Goal: Complete application form: Complete application form

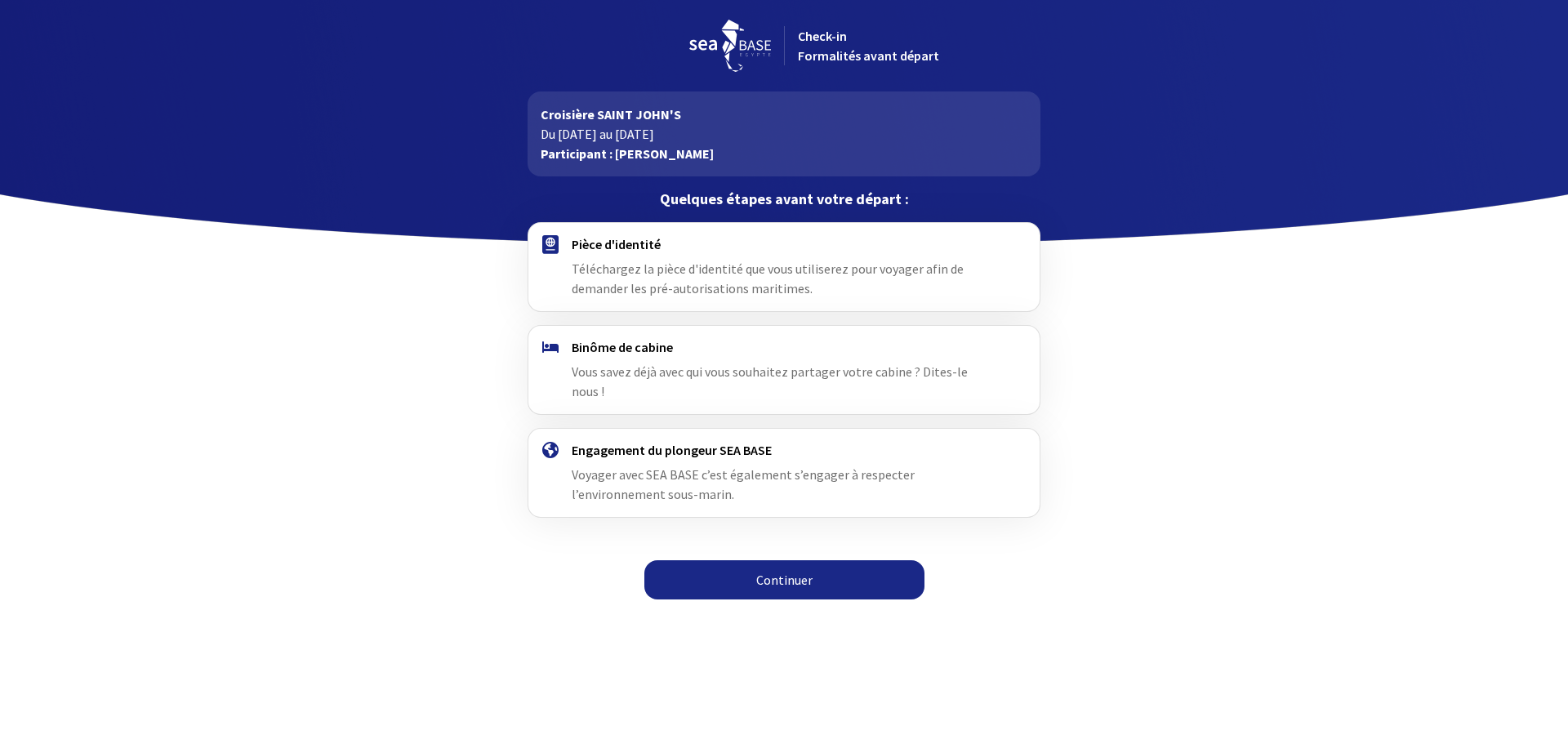
click at [755, 575] on link "Continuer" at bounding box center [785, 580] width 280 height 39
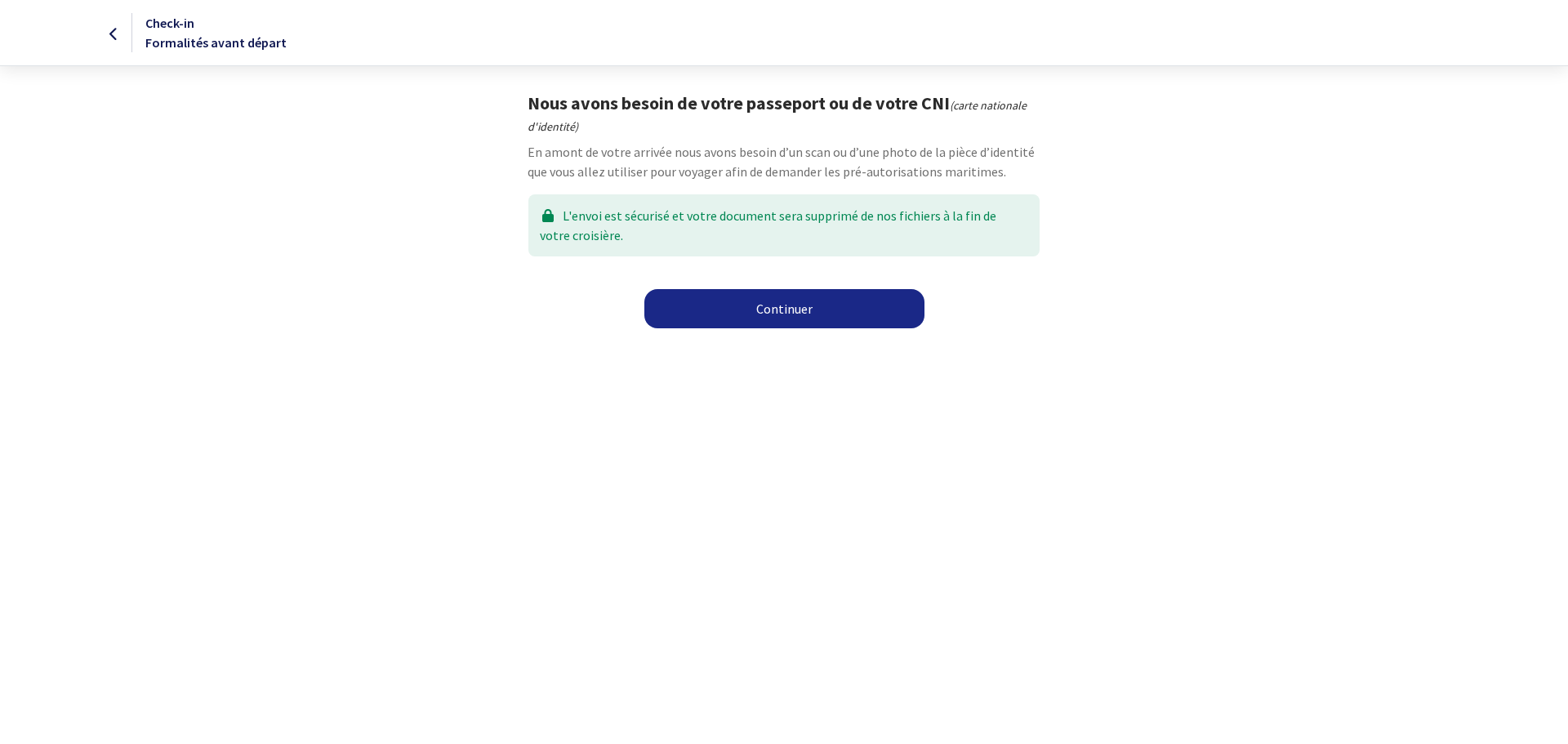
click at [776, 310] on link "Continuer" at bounding box center [785, 309] width 280 height 39
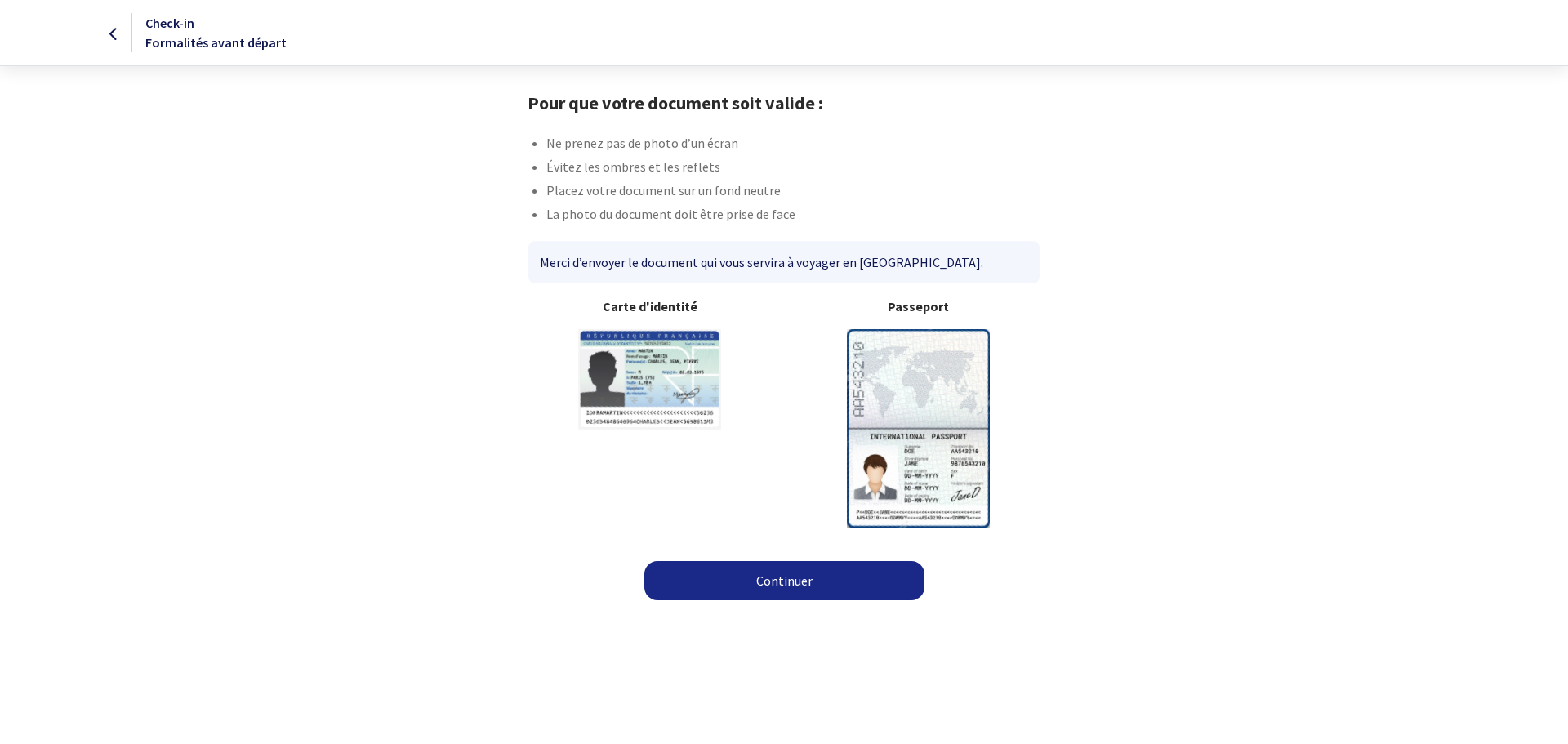
click at [802, 595] on link "Continuer" at bounding box center [785, 580] width 280 height 39
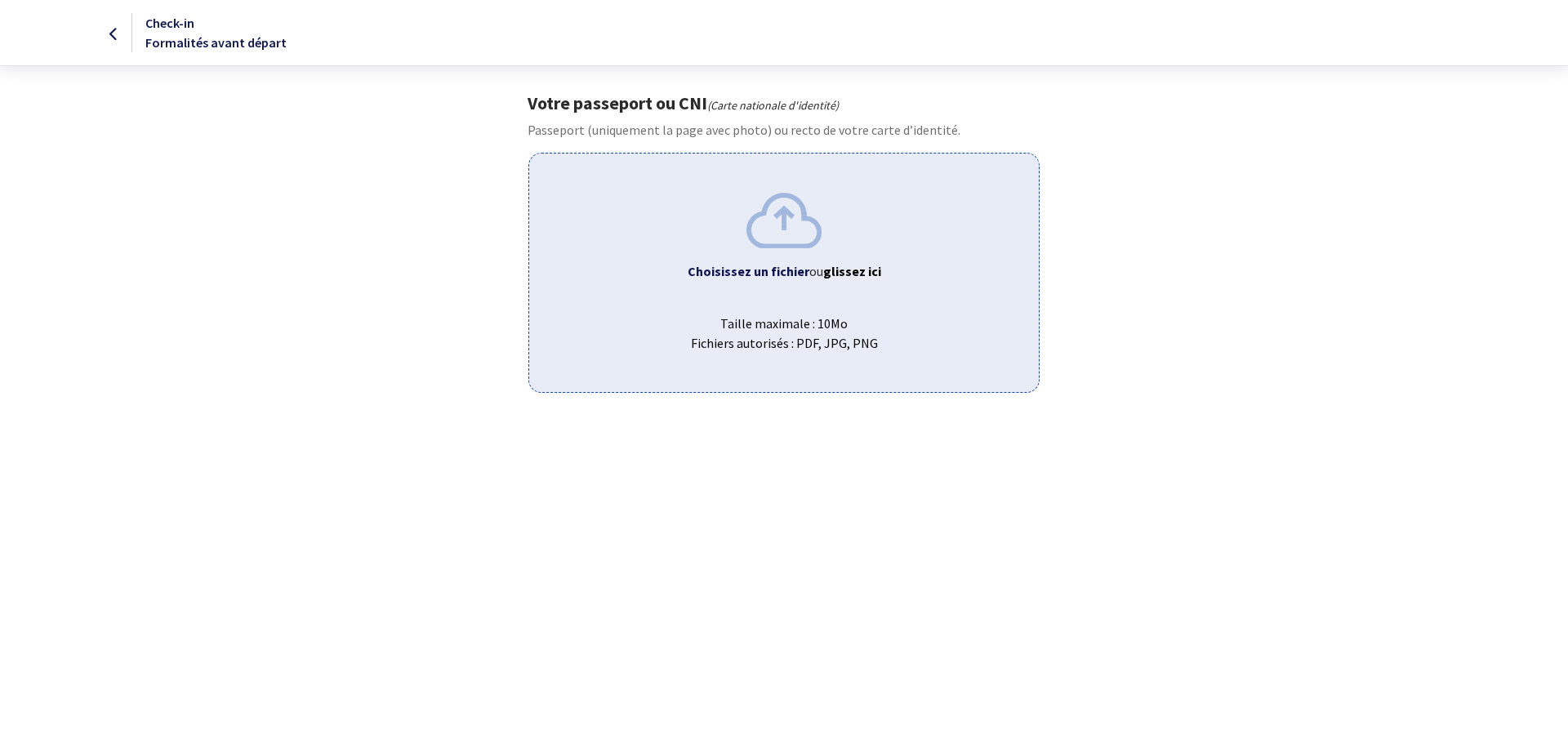
drag, startPoint x: 813, startPoint y: 232, endPoint x: 702, endPoint y: 267, distance: 116.4
click at [702, 267] on b "Choisissez un fichier" at bounding box center [748, 271] width 122 height 16
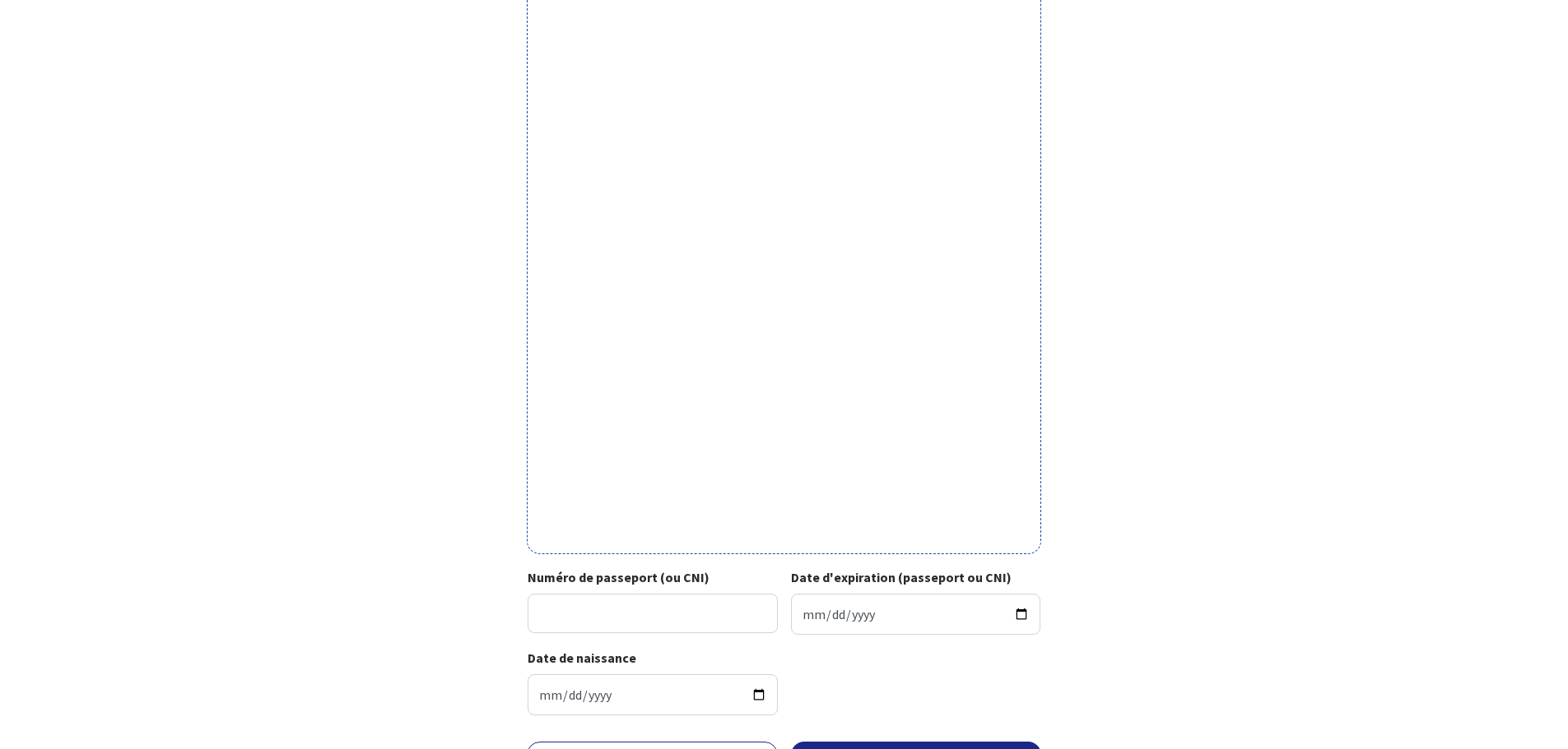
scroll to position [361, 0]
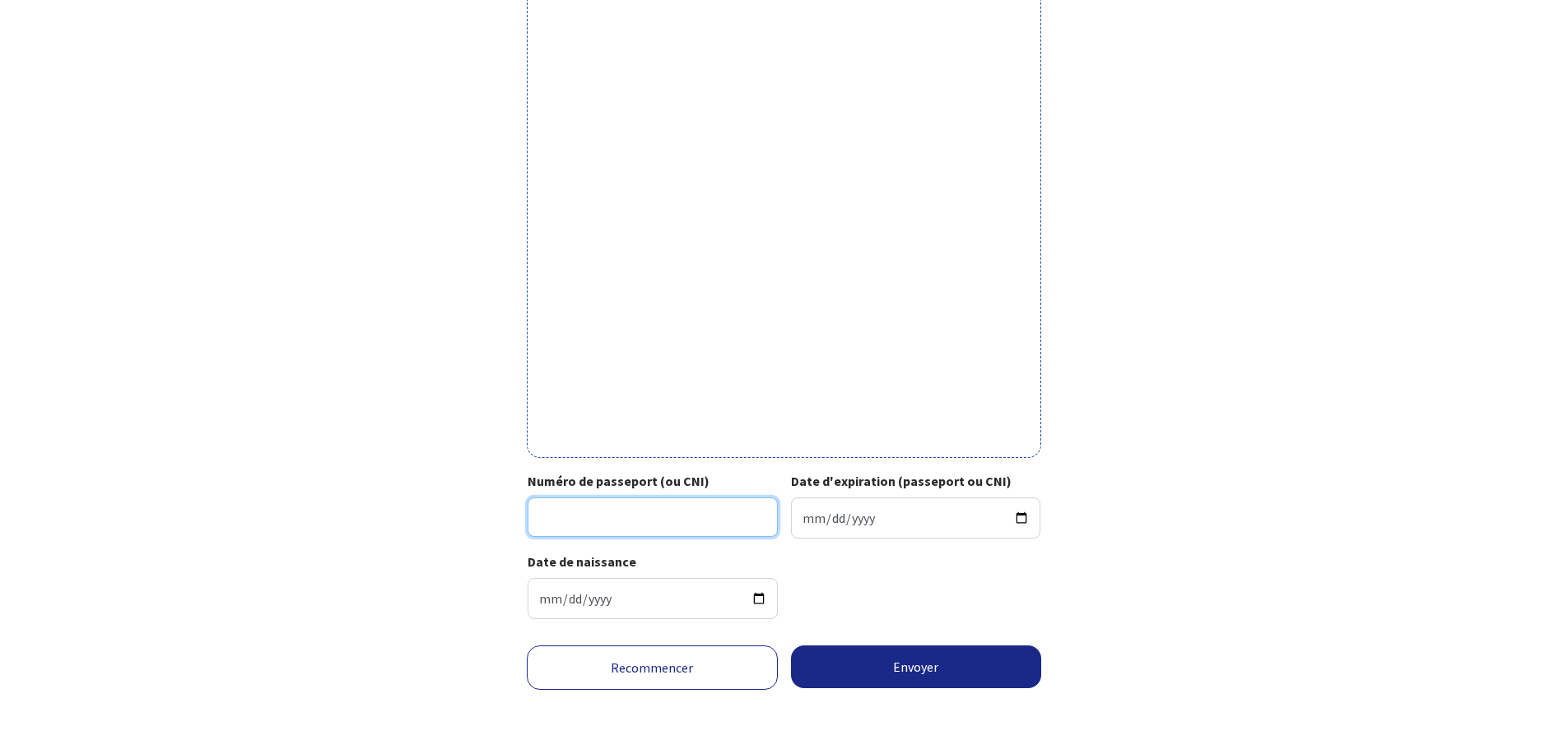
click at [587, 513] on input "Numéro de passeport (ou CNI)" at bounding box center [652, 517] width 250 height 40
type input "23fd17220"
click at [850, 536] on input "Date d'expiration (passeport ou CNI)" at bounding box center [916, 518] width 250 height 41
type input "0001-06-19"
type input "2033-06-19"
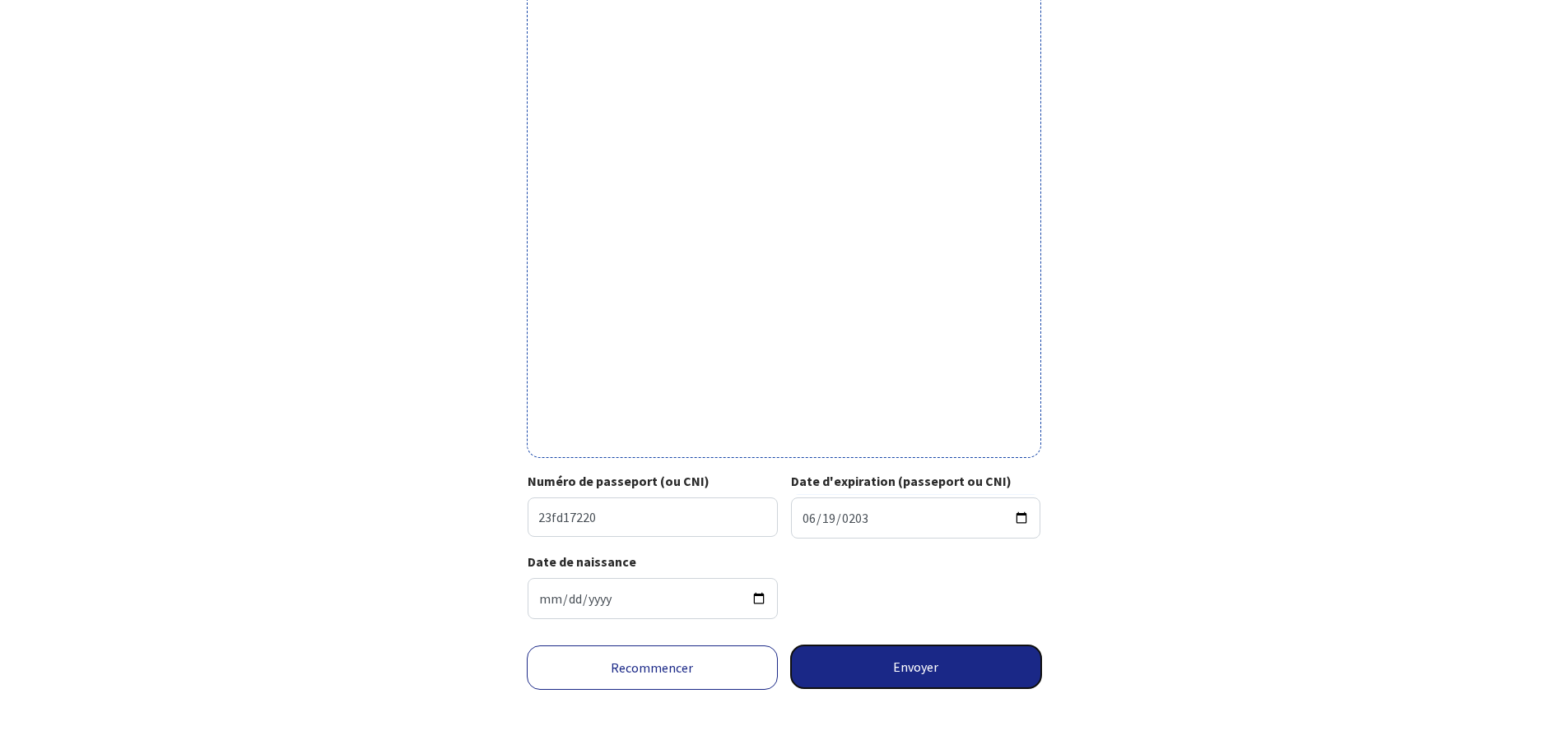
click at [860, 670] on button "Envoyer" at bounding box center [916, 667] width 251 height 43
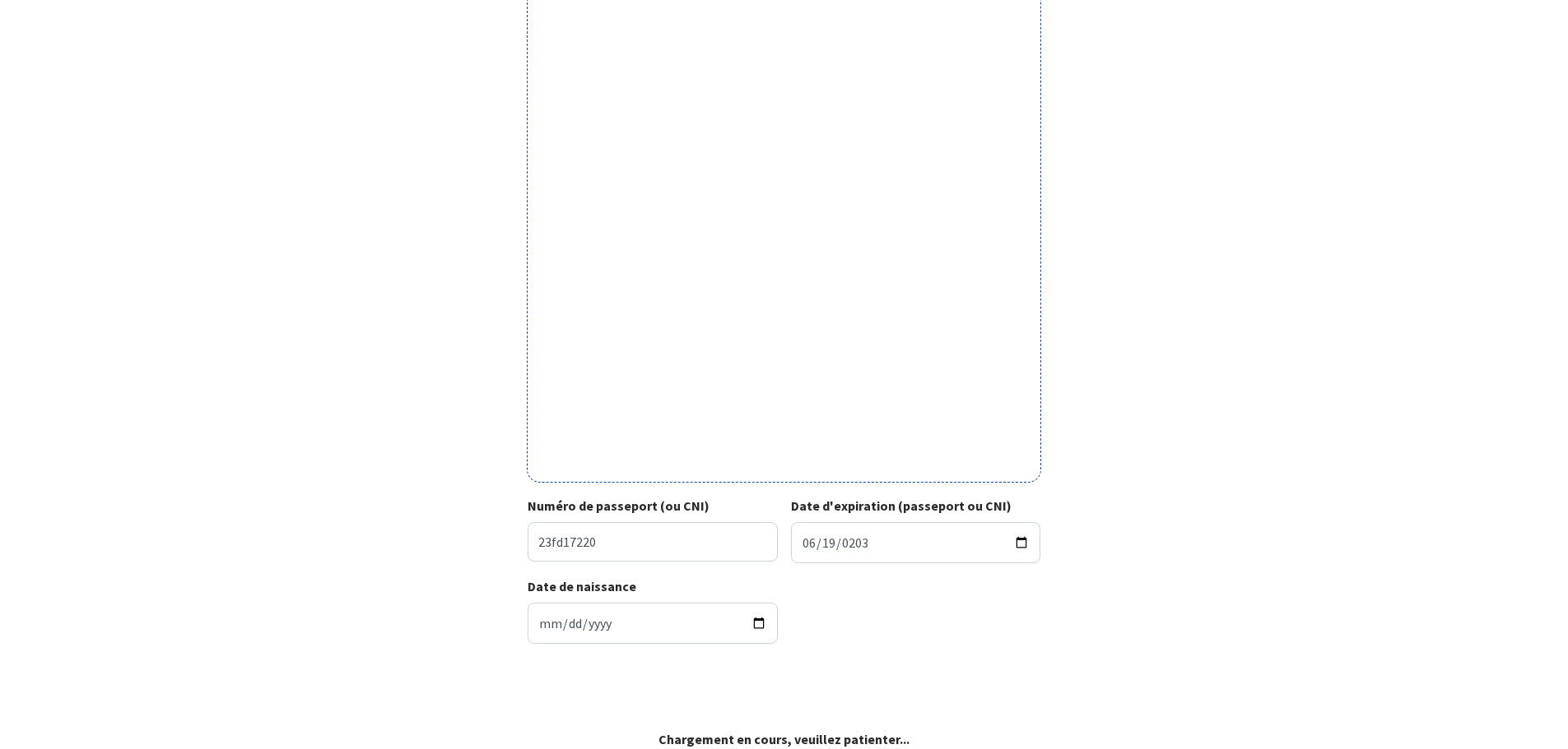
scroll to position [335, 0]
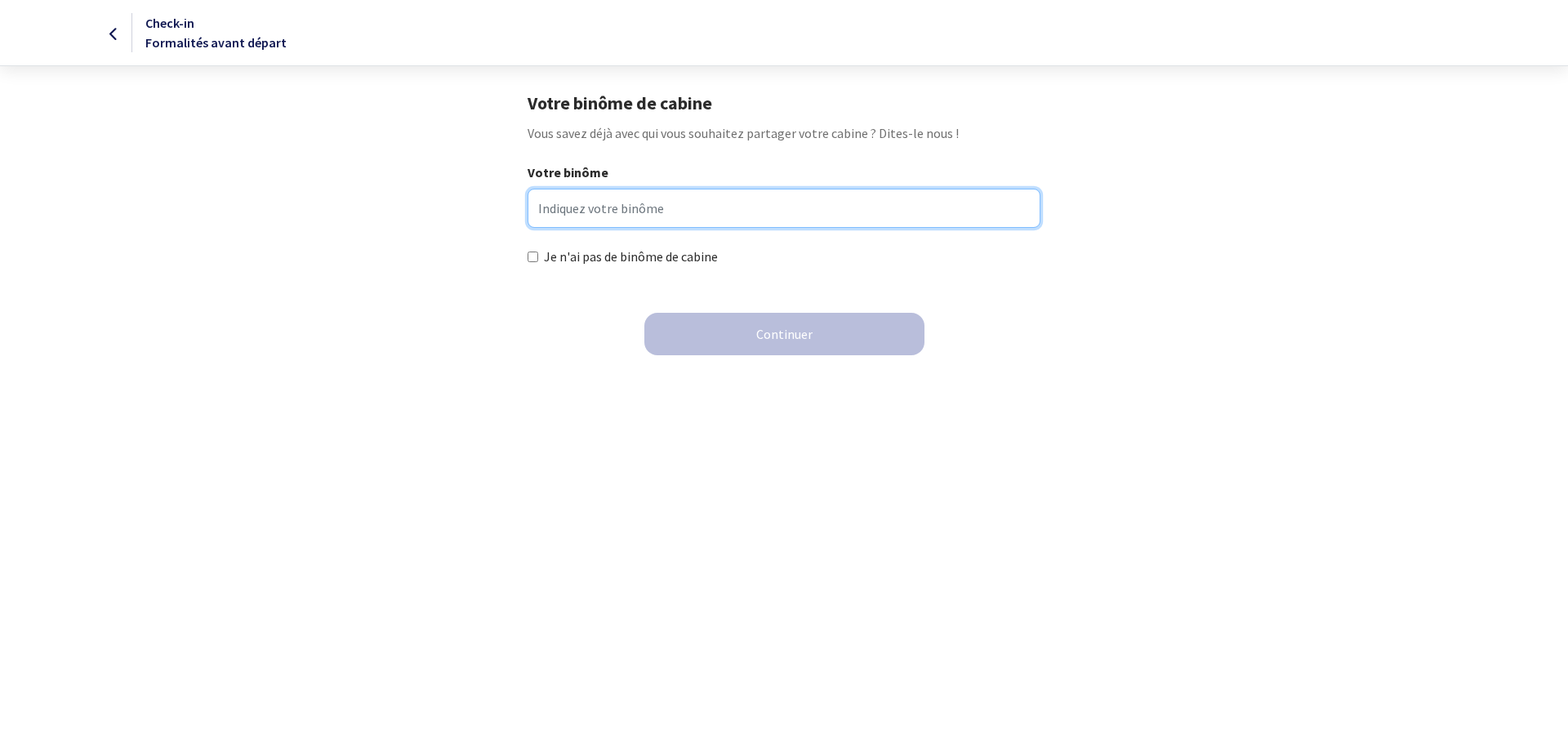
click at [647, 215] on input "Votre binôme" at bounding box center [783, 208] width 512 height 39
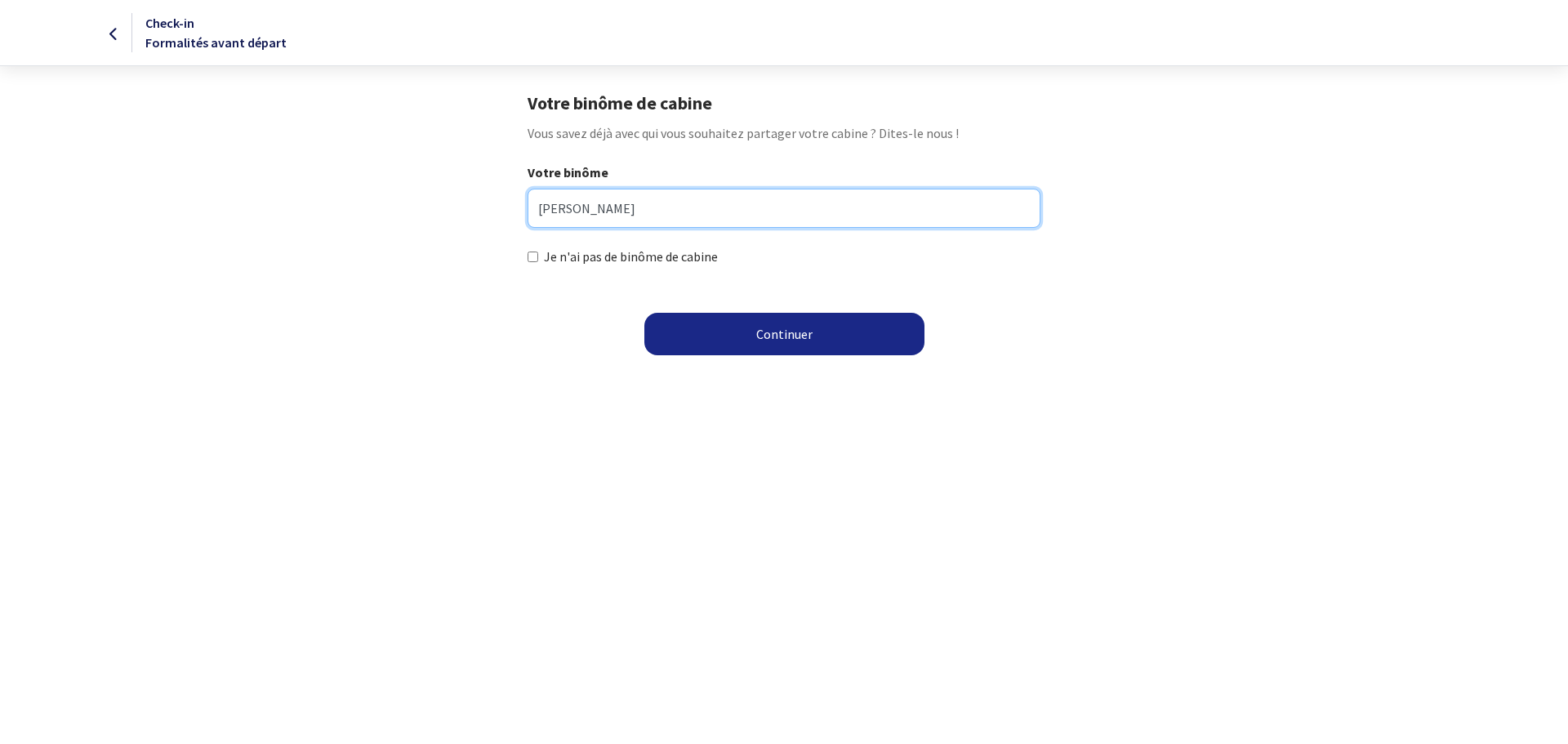
type input "[PERSON_NAME]"
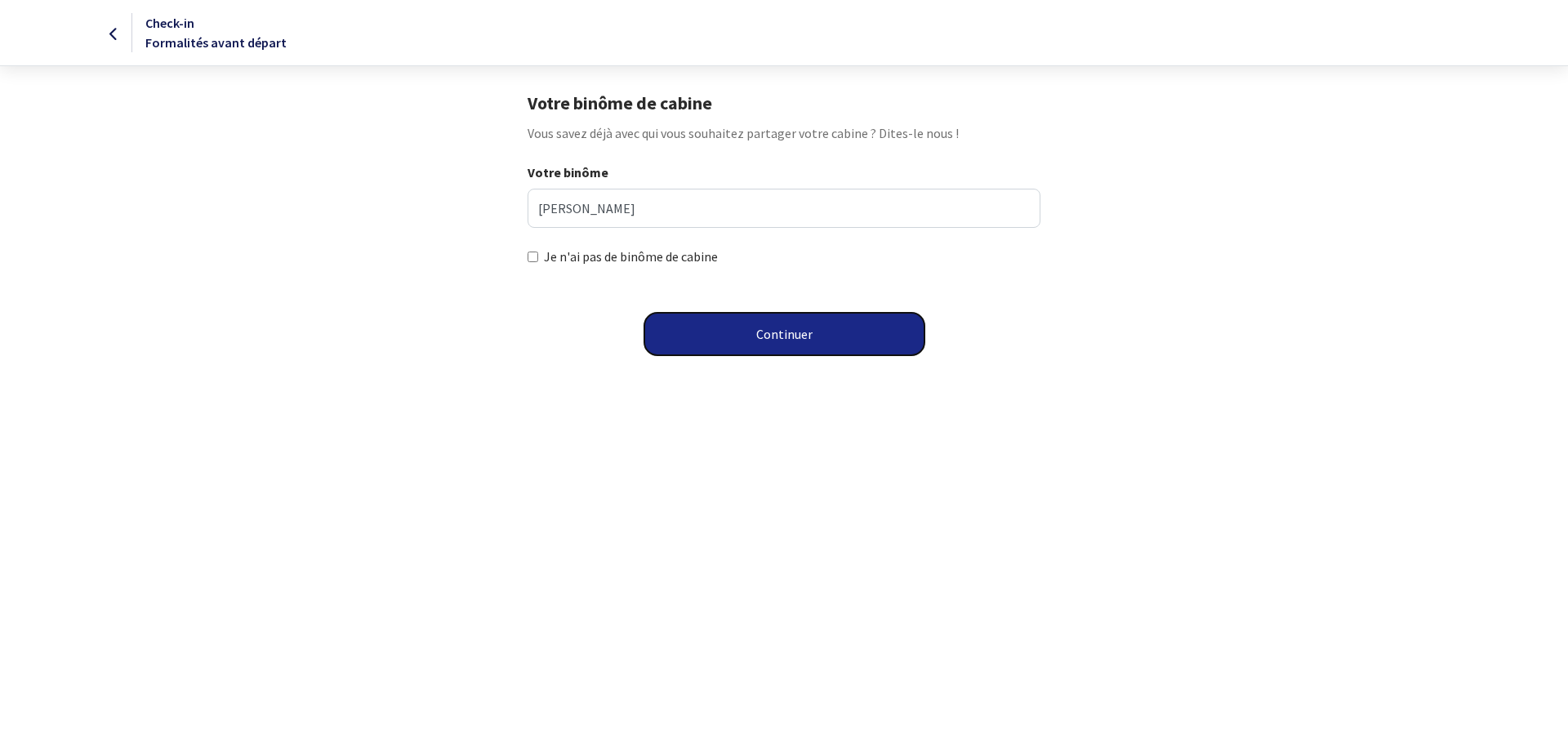
click at [773, 341] on button "Continuer" at bounding box center [785, 334] width 280 height 43
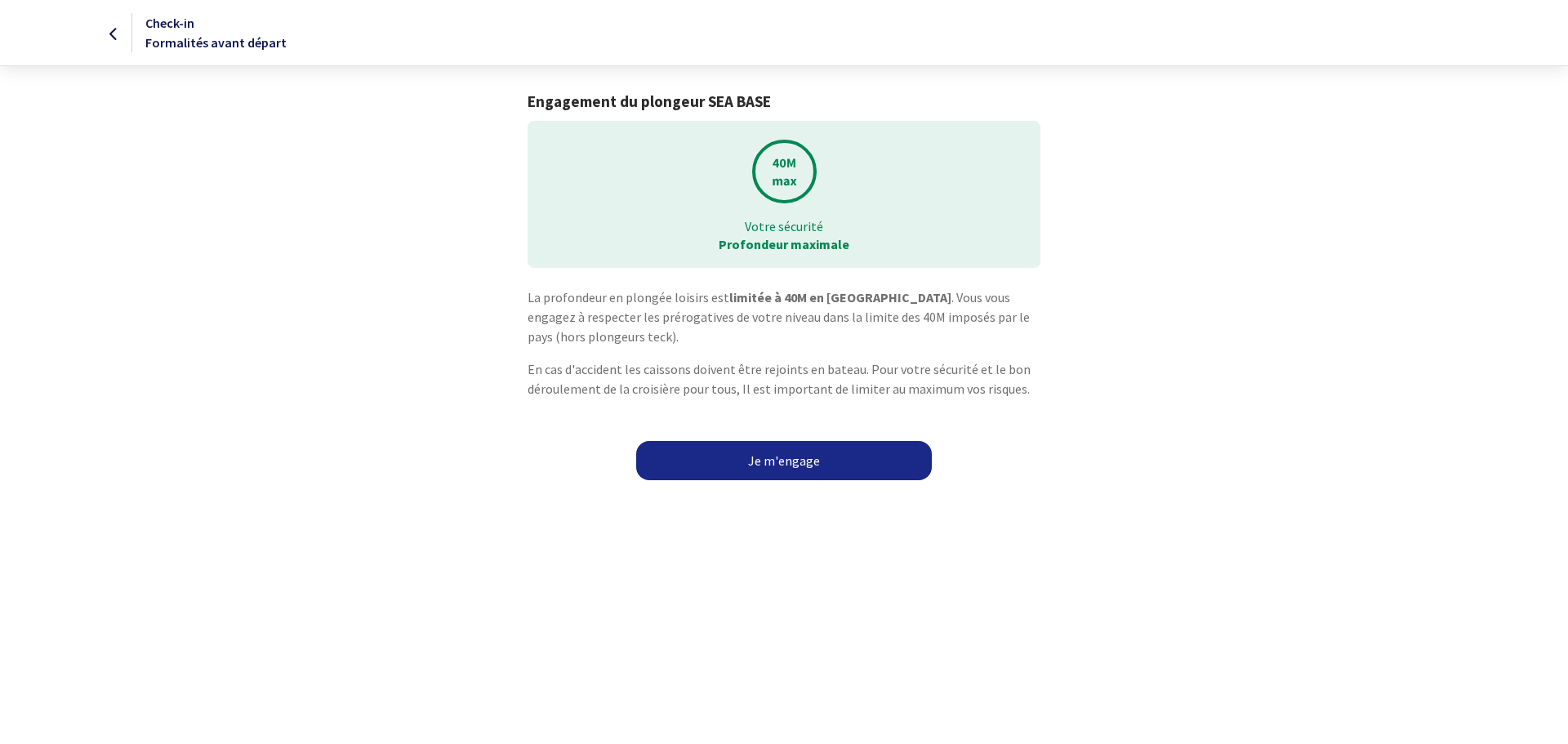
click at [783, 452] on link "Je m'engage" at bounding box center [784, 460] width 296 height 39
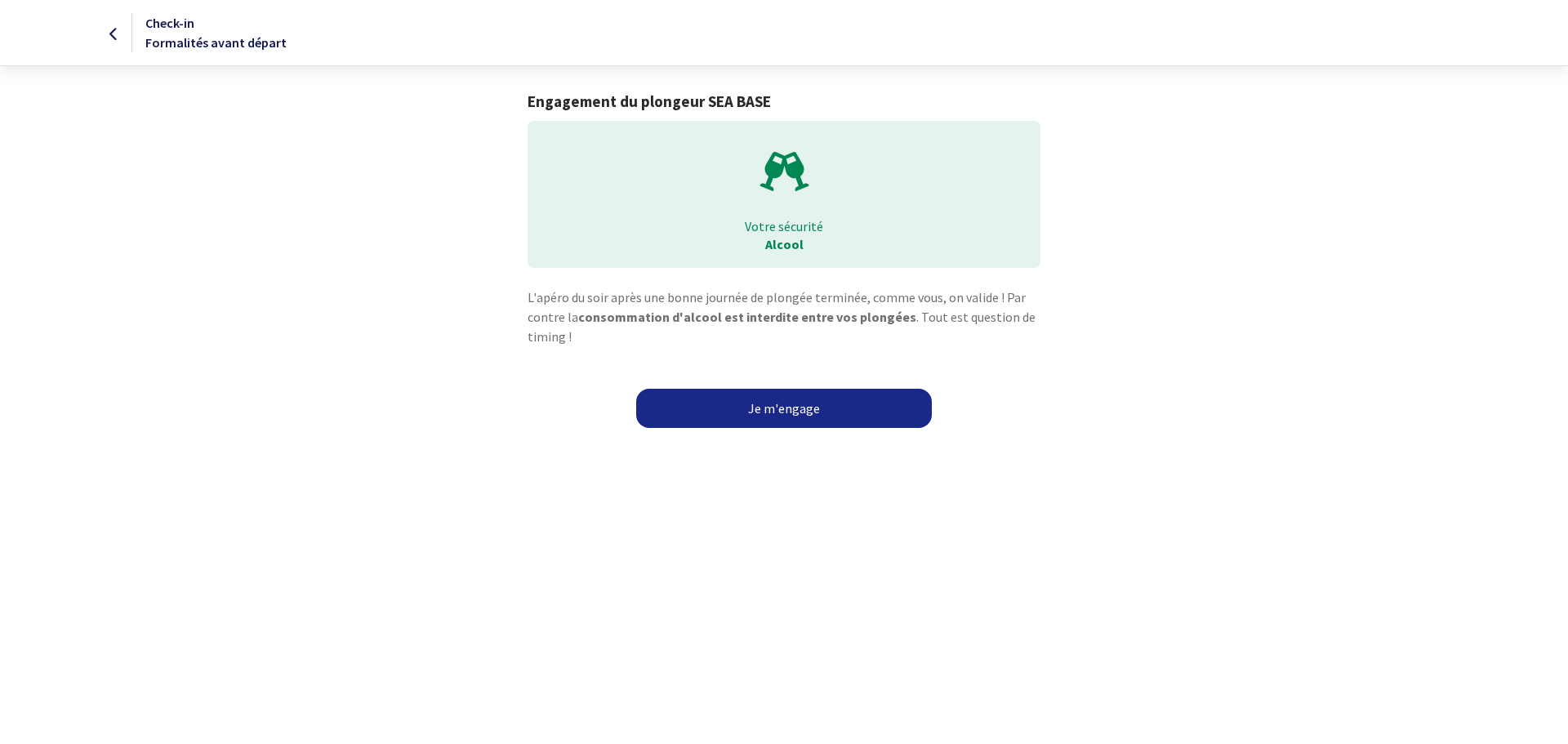
click at [789, 407] on link "Je m'engage" at bounding box center [784, 408] width 296 height 39
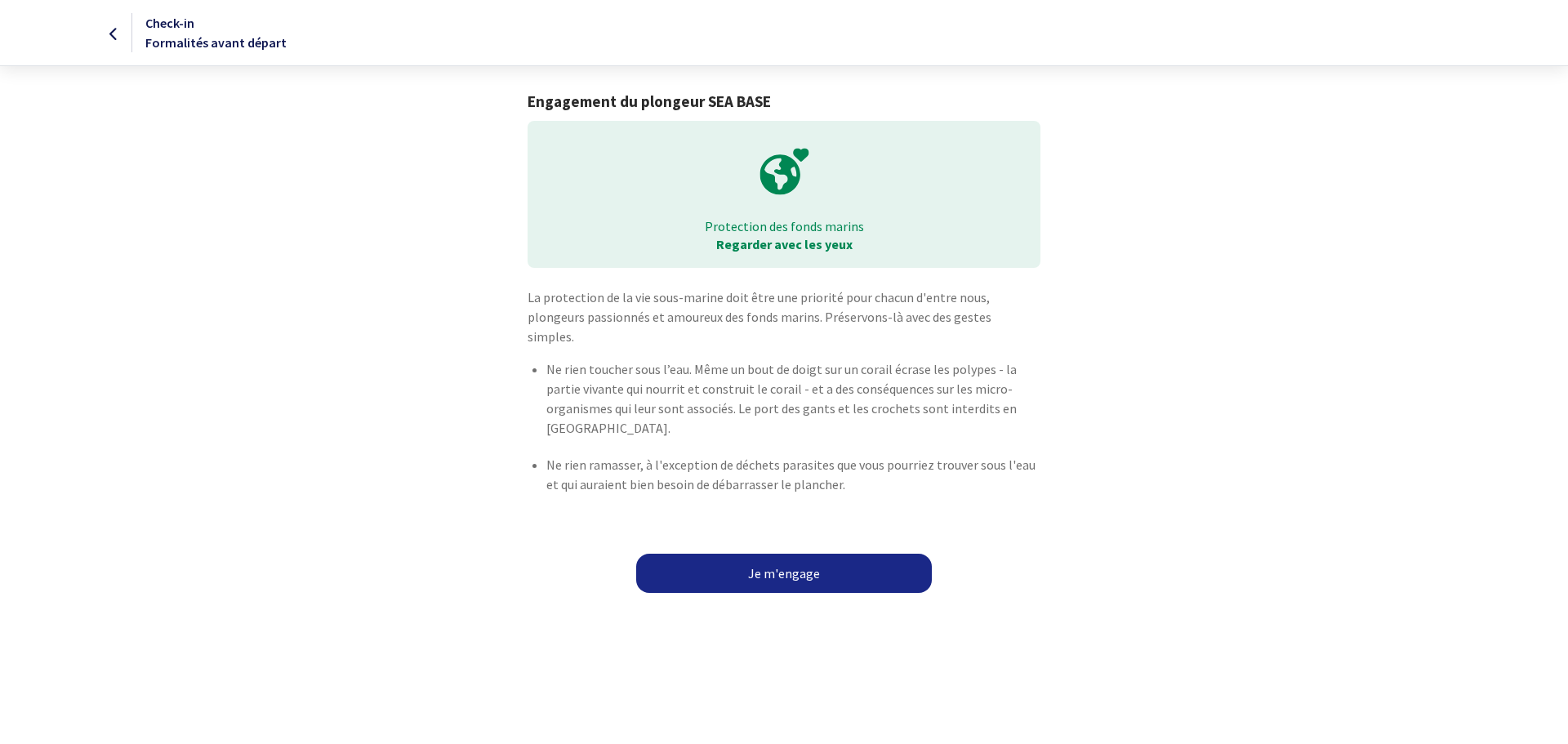
click at [776, 554] on link "Je m'engage" at bounding box center [784, 573] width 296 height 39
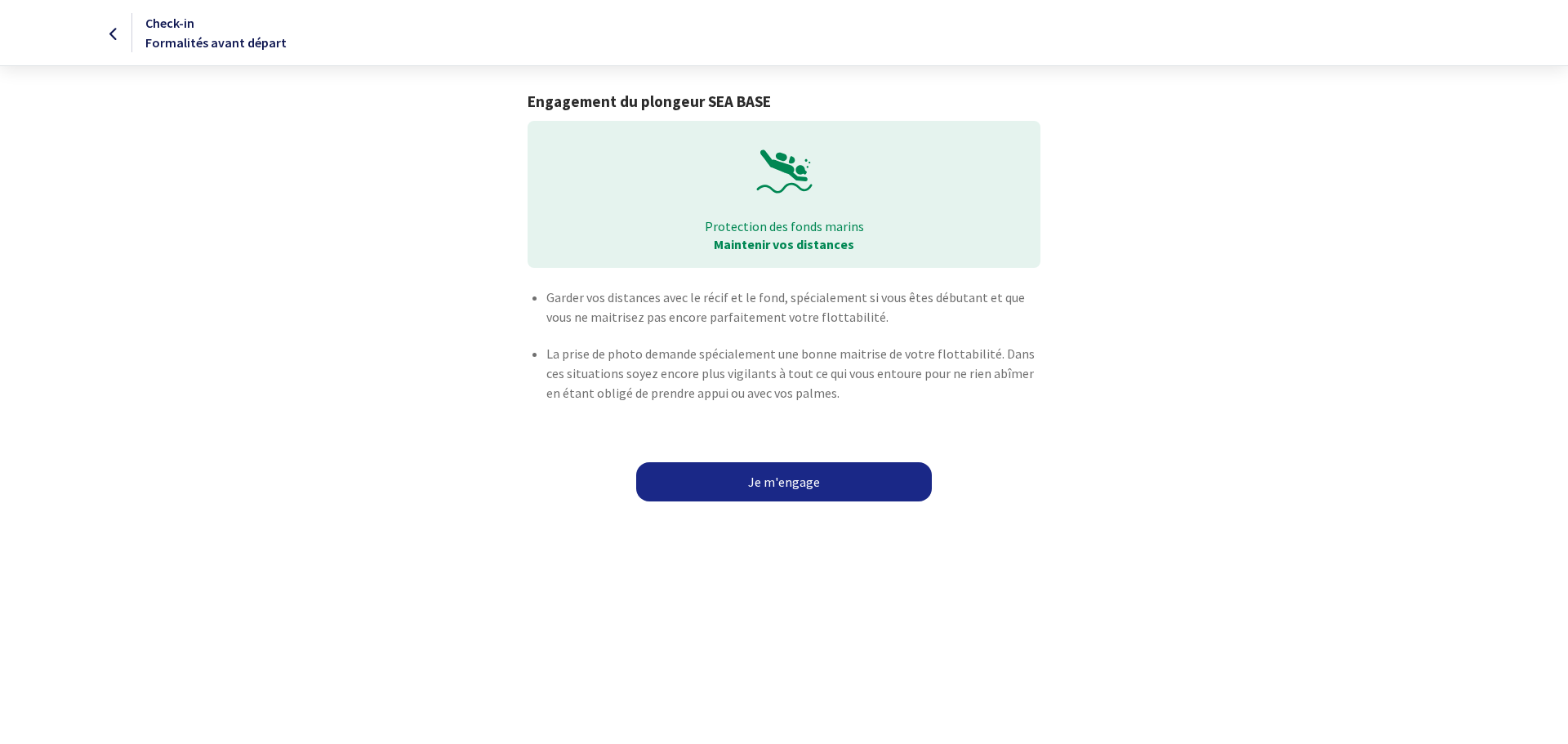
click at [801, 487] on link "Je m'engage" at bounding box center [784, 481] width 296 height 39
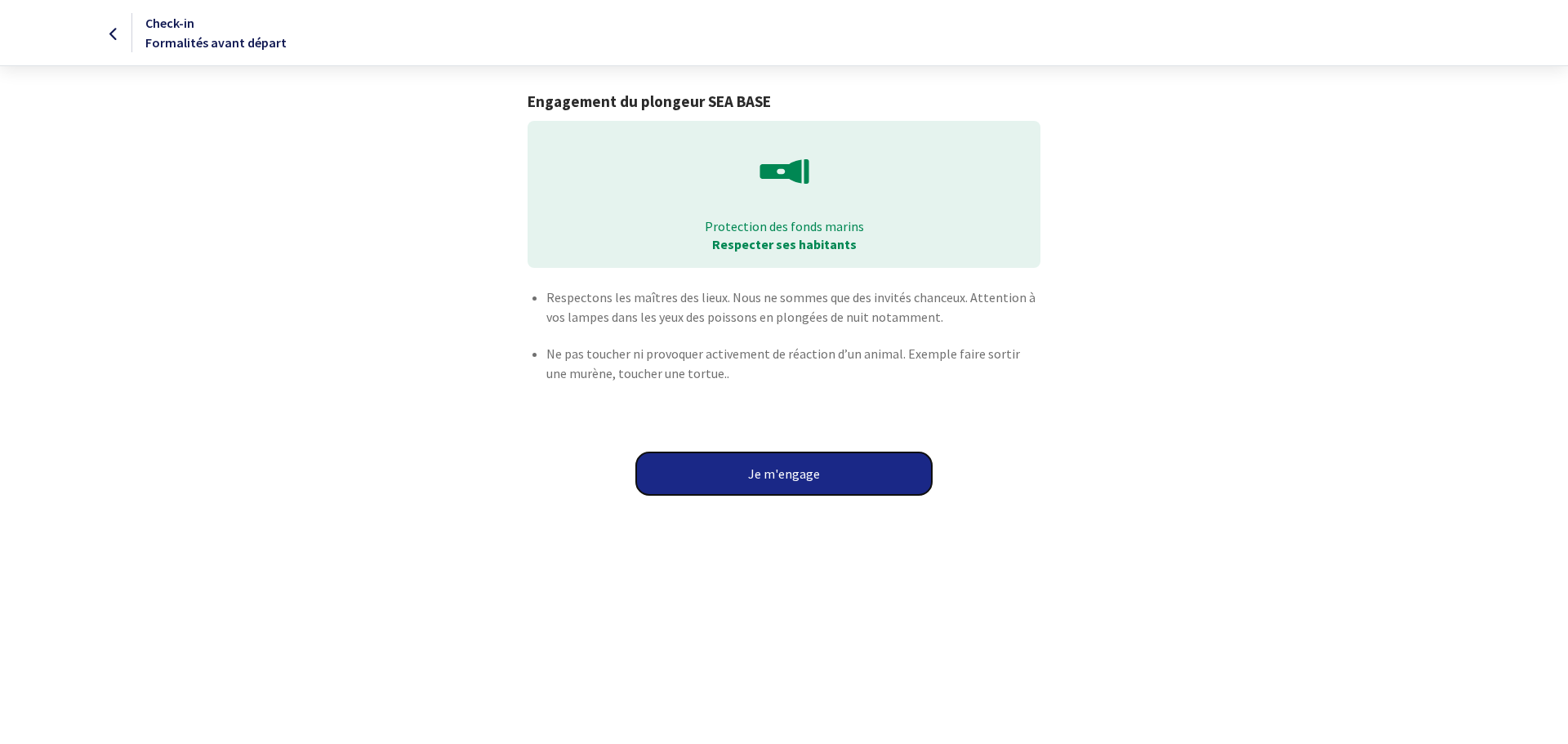
click at [805, 467] on button "Je m'engage" at bounding box center [784, 474] width 296 height 43
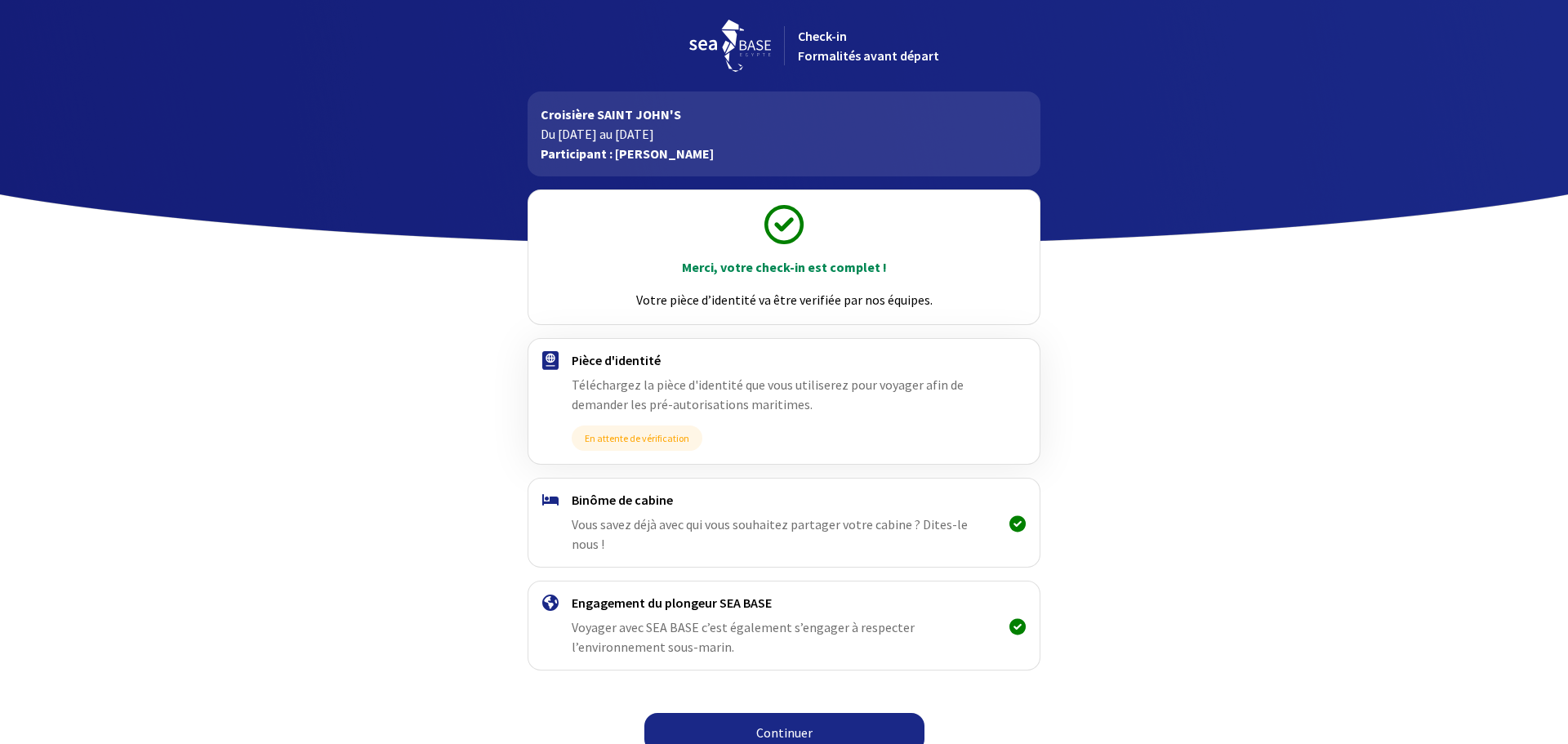
click at [827, 722] on link "Continuer" at bounding box center [785, 732] width 280 height 39
click at [852, 713] on link "Continuer" at bounding box center [785, 732] width 280 height 39
